Goal: Navigation & Orientation: Find specific page/section

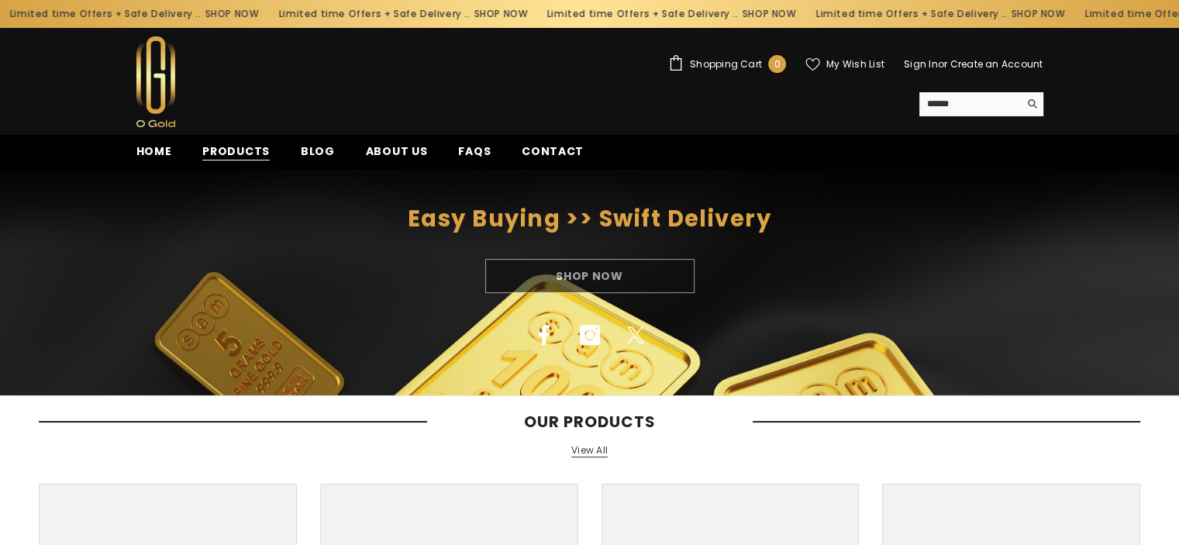
click at [239, 154] on span "Products" at bounding box center [235, 151] width 67 height 16
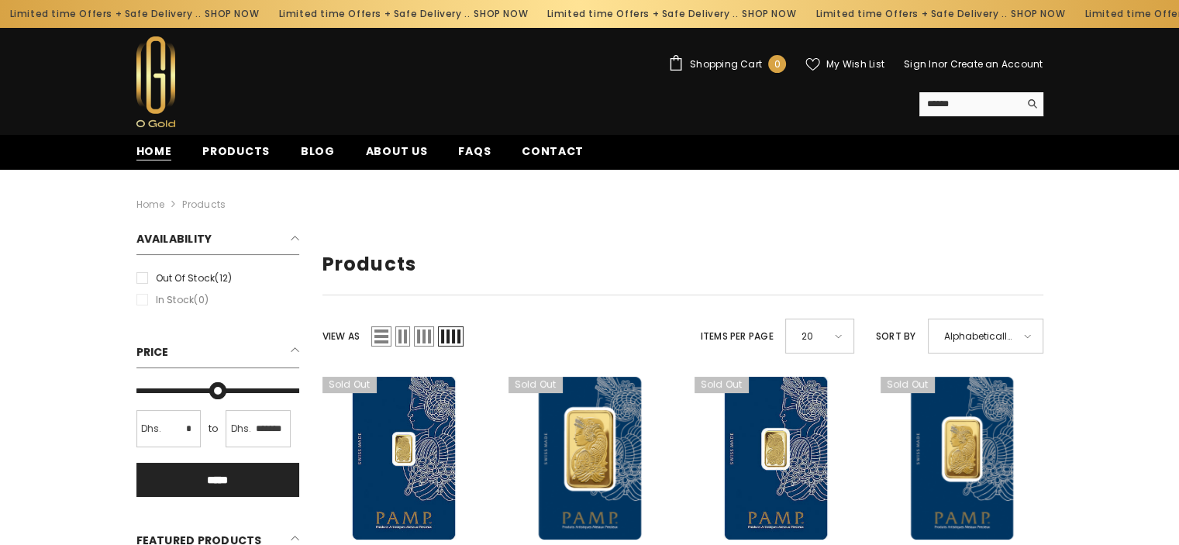
click at [144, 148] on span "Home" at bounding box center [154, 151] width 36 height 16
